Goal: Task Accomplishment & Management: Complete application form

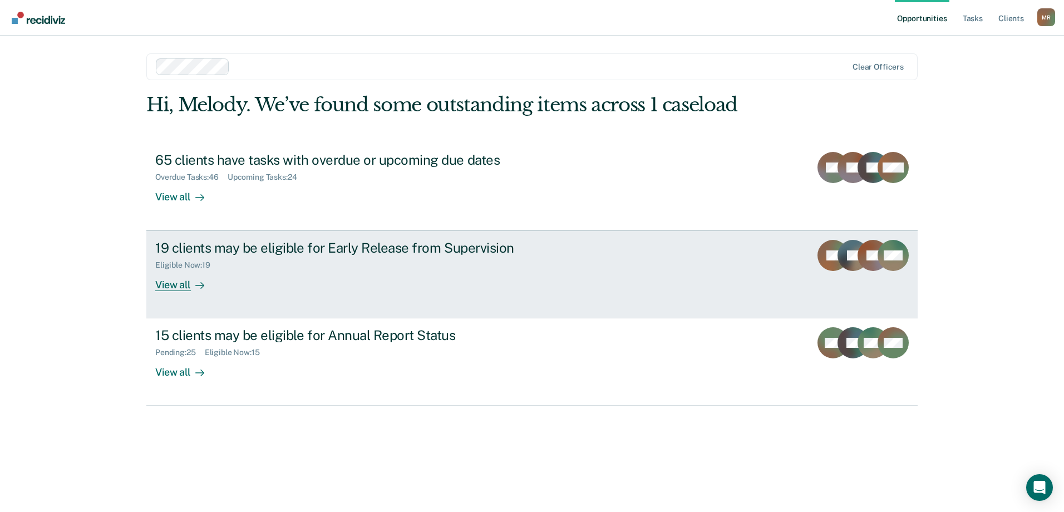
click at [181, 284] on div "View all" at bounding box center [186, 281] width 62 height 22
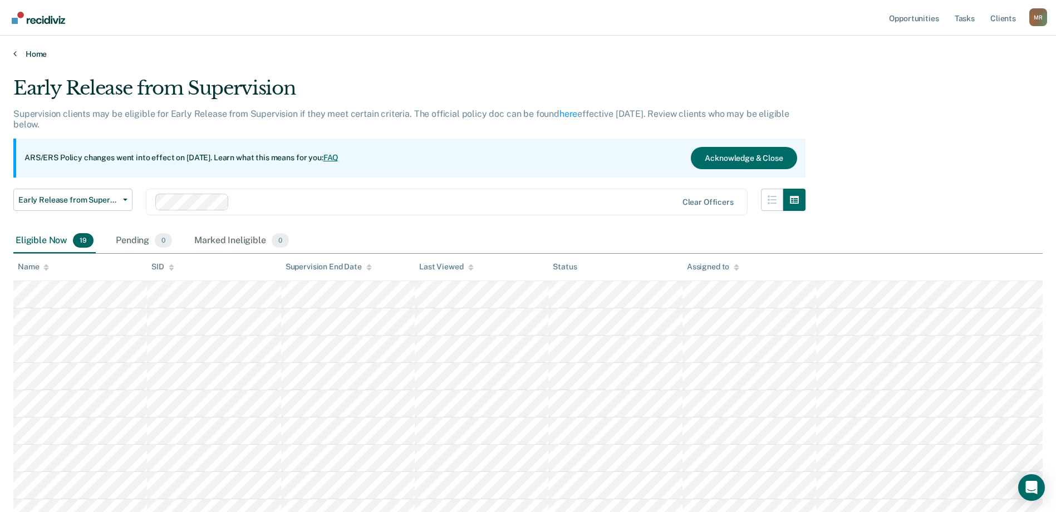
click at [19, 53] on link "Home" at bounding box center [527, 54] width 1029 height 10
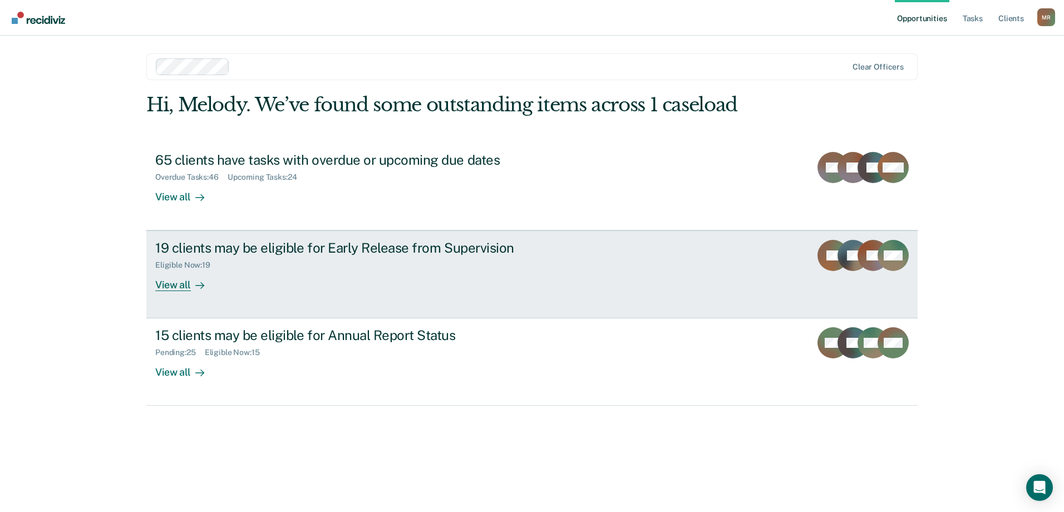
click at [171, 277] on div "View all" at bounding box center [186, 281] width 62 height 22
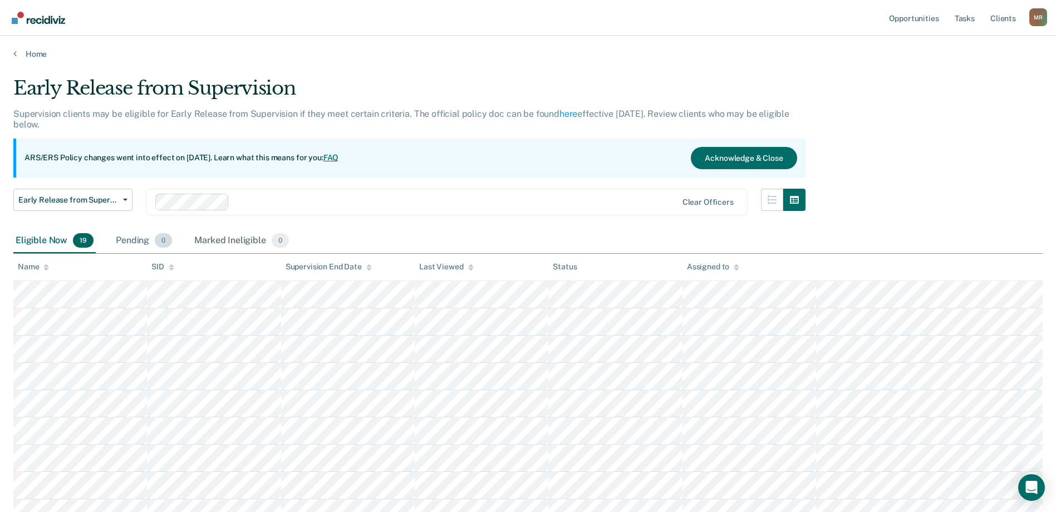
click at [132, 236] on div "Pending 0" at bounding box center [144, 241] width 61 height 24
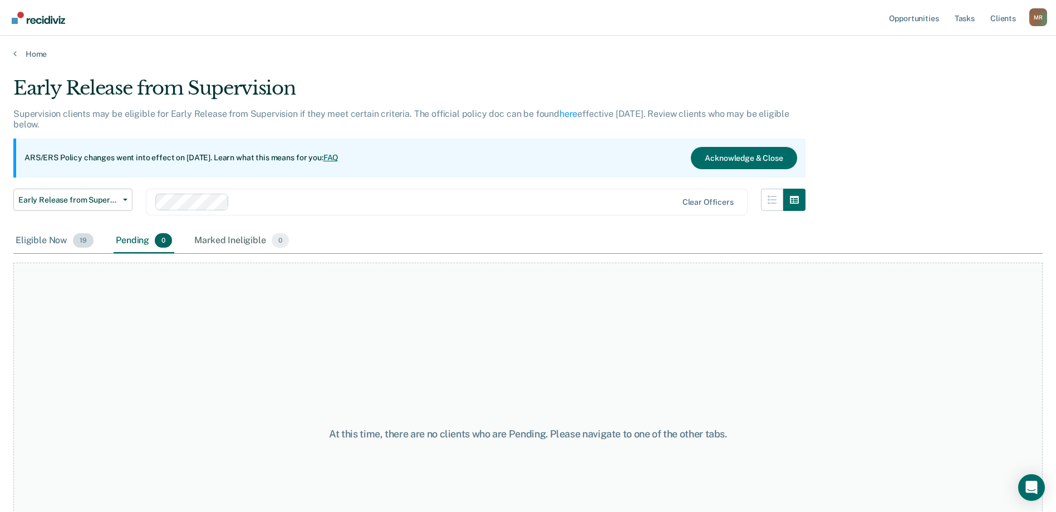
click at [29, 238] on div "Eligible Now 19" at bounding box center [54, 241] width 82 height 24
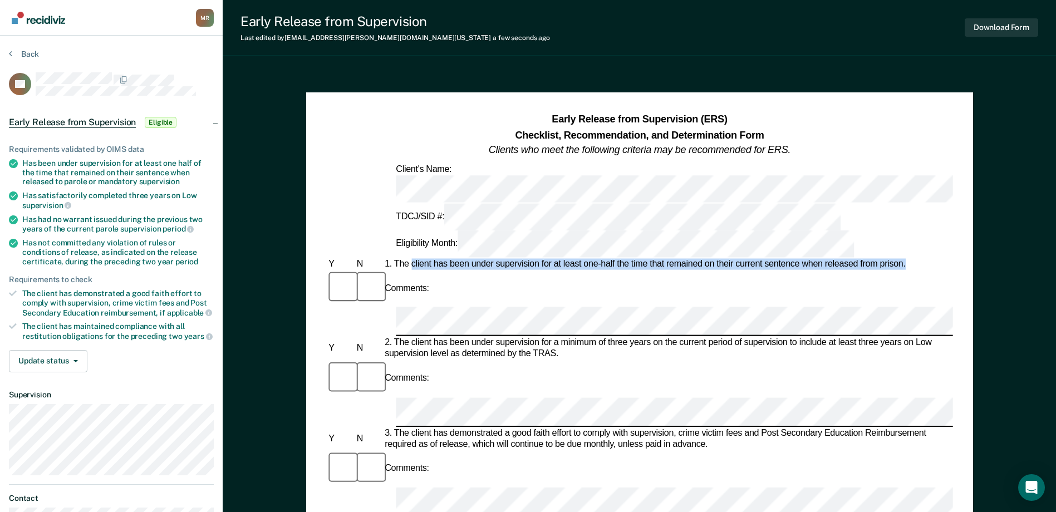
drag, startPoint x: 411, startPoint y: 199, endPoint x: 906, endPoint y: 200, distance: 494.3
click at [906, 259] on div "1. The client has been under supervision for at least one-half the time that re…" at bounding box center [667, 264] width 571 height 11
drag, startPoint x: 906, startPoint y: 200, endPoint x: 898, endPoint y: 200, distance: 7.8
copy div "client has been under supervision for at least one-half the time that remained …"
